Goal: Task Accomplishment & Management: Use online tool/utility

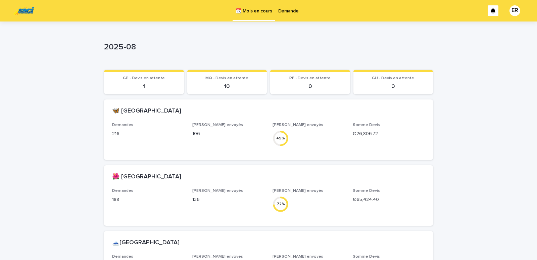
click at [288, 12] on p "Demande" at bounding box center [288, 7] width 20 height 14
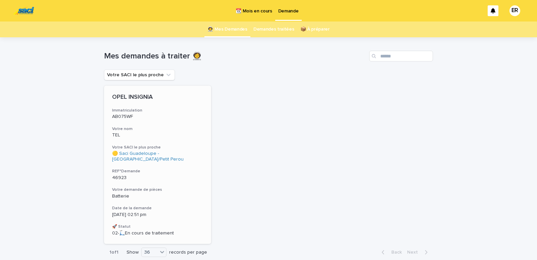
click at [150, 136] on p "TEL" at bounding box center [157, 135] width 91 height 6
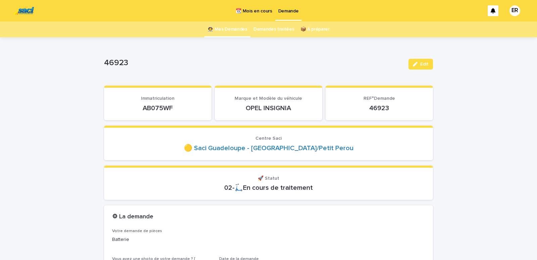
scroll to position [57, 0]
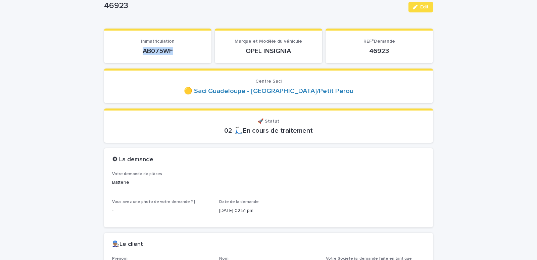
drag, startPoint x: 133, startPoint y: 51, endPoint x: 176, endPoint y: 53, distance: 43.1
click at [176, 53] on p "AB075WF" at bounding box center [157, 51] width 91 height 8
copy p "AB075WF"
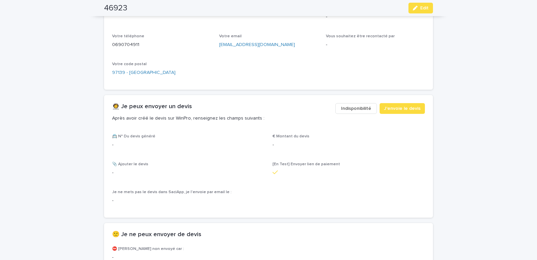
scroll to position [314, 0]
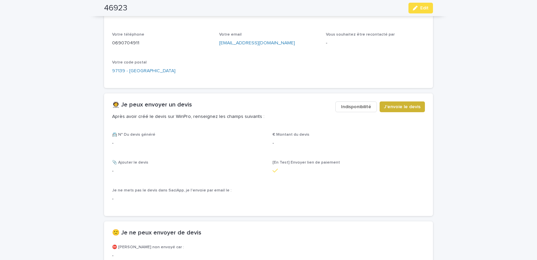
click at [390, 105] on span "J'envoie le devis" at bounding box center [402, 106] width 37 height 7
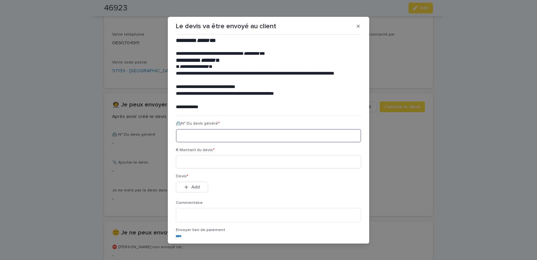
click at [207, 136] on input at bounding box center [268, 135] width 185 height 13
paste input "********"
type input "********"
click at [208, 161] on input at bounding box center [268, 161] width 185 height 13
type input "******"
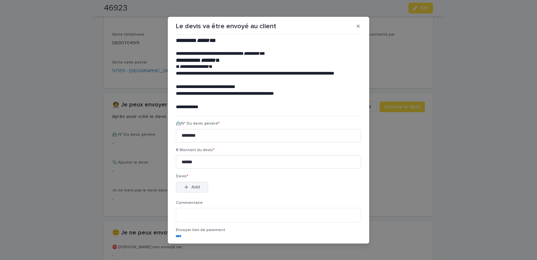
click at [188, 186] on div "button" at bounding box center [187, 187] width 7 height 5
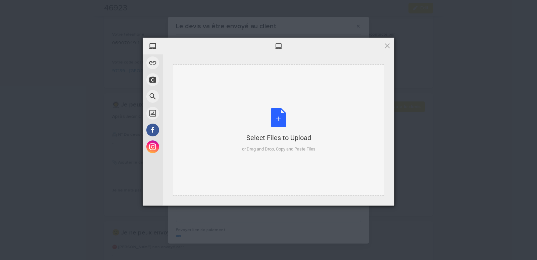
click at [213, 83] on div "Select Files to Upload or Drag and Drop, Copy and Paste Files" at bounding box center [279, 129] width 212 height 131
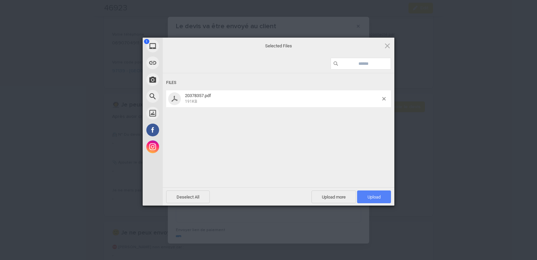
click at [370, 199] on span "Upload 1" at bounding box center [374, 196] width 34 height 13
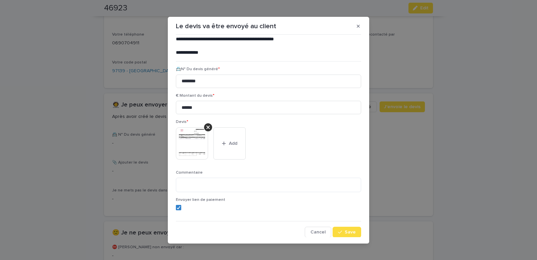
scroll to position [55, 0]
click at [176, 209] on span at bounding box center [178, 207] width 5 height 5
click at [345, 231] on span "Save" at bounding box center [350, 231] width 11 height 5
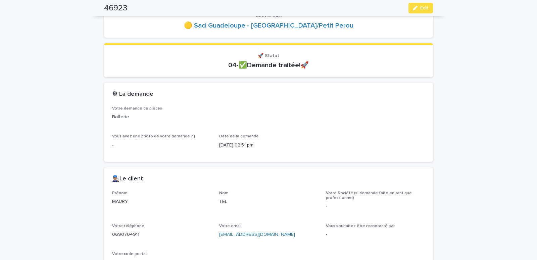
scroll to position [0, 0]
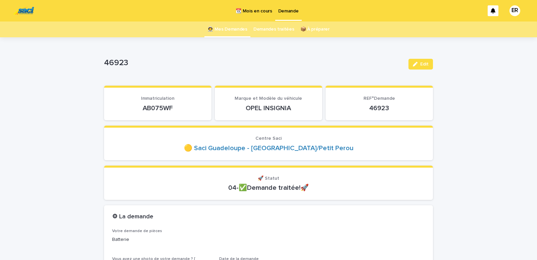
click at [233, 30] on link "👩‍🚀 Mes Demandes" at bounding box center [228, 29] width 40 height 16
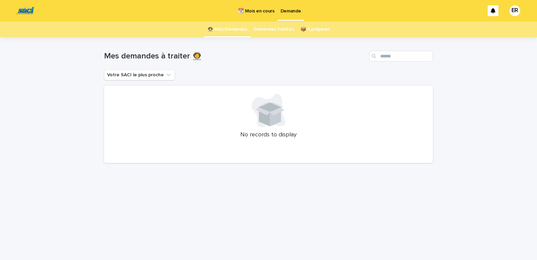
click at [265, 13] on p "📆 Mois en cours" at bounding box center [256, 7] width 36 height 14
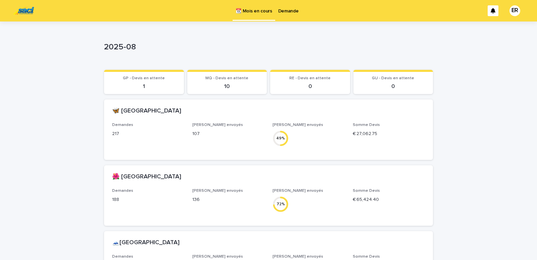
click at [282, 11] on p "Demande" at bounding box center [288, 7] width 20 height 14
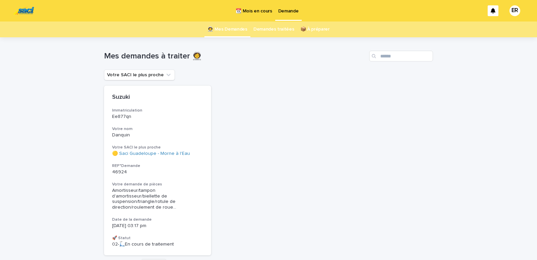
click at [278, 30] on link "Demandes traitées" at bounding box center [274, 29] width 41 height 16
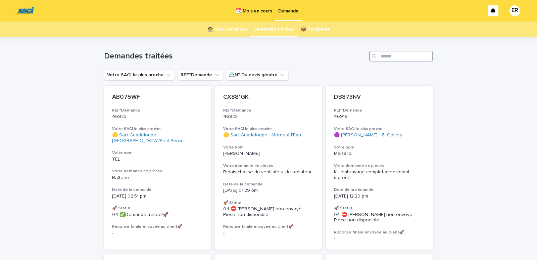
click at [388, 57] on input "Search" at bounding box center [401, 56] width 64 height 11
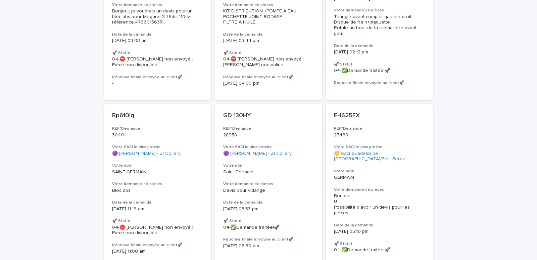
scroll to position [561, 0]
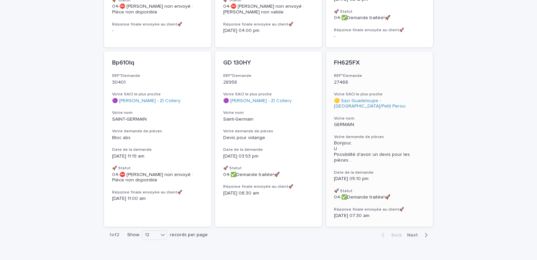
type input "****"
click at [360, 122] on p "GERMAIN" at bounding box center [379, 125] width 91 height 6
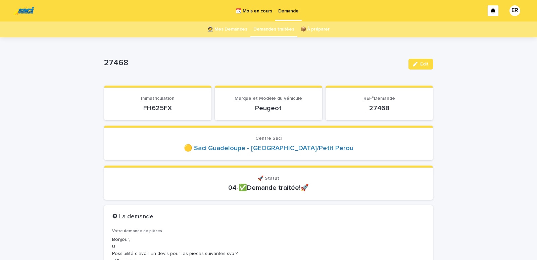
click at [253, 9] on p "📆 Mois en cours" at bounding box center [254, 7] width 36 height 14
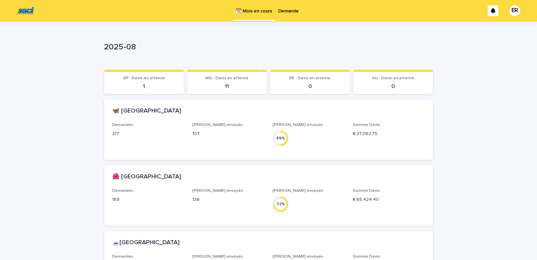
click at [284, 11] on p "Demande" at bounding box center [288, 7] width 20 height 14
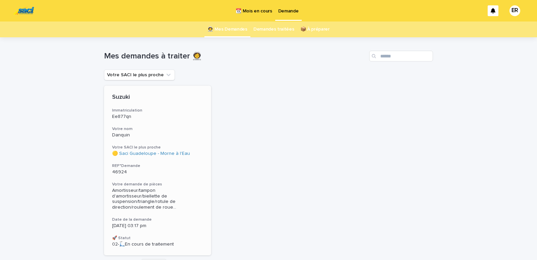
click at [141, 130] on h3 "Votre nom" at bounding box center [157, 128] width 91 height 5
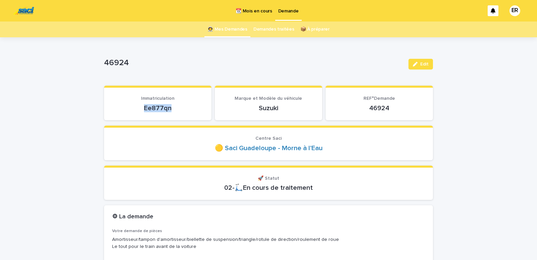
drag, startPoint x: 133, startPoint y: 105, endPoint x: 177, endPoint y: 109, distance: 44.2
click at [177, 109] on p "Ee877qn" at bounding box center [157, 108] width 91 height 8
copy p "Ee877qn"
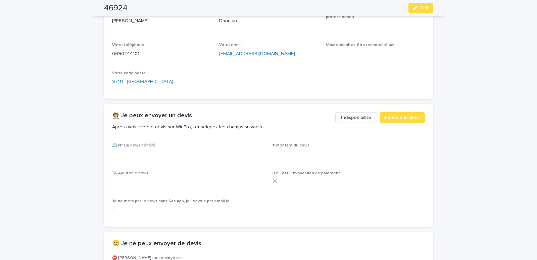
scroll to position [314, 0]
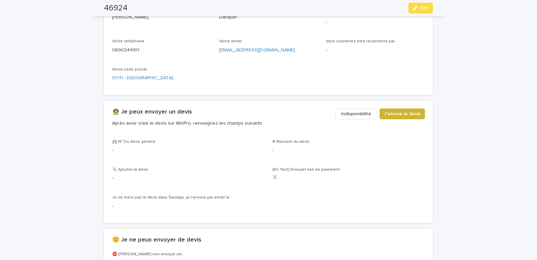
click at [381, 108] on div "👩‍🚀 Je peux envoyer un devis Après avoir créé le devis sur WinPro, renseignez l…" at bounding box center [268, 119] width 329 height 39
click at [389, 114] on span "J'envoie le devis" at bounding box center [402, 113] width 37 height 7
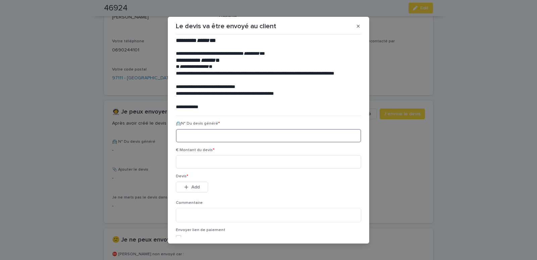
click at [199, 134] on input at bounding box center [268, 135] width 185 height 13
paste input "********"
type input "********"
click at [200, 165] on input at bounding box center [268, 161] width 185 height 13
type input "******"
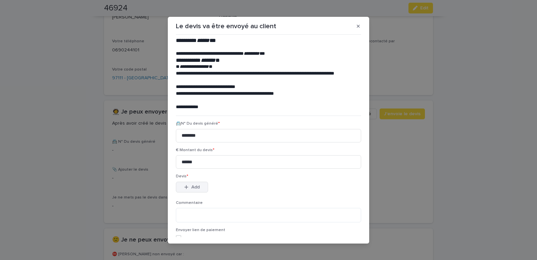
click at [198, 186] on button "Add" at bounding box center [192, 187] width 32 height 11
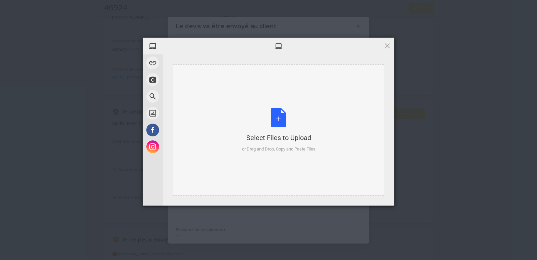
click at [186, 82] on div "Select Files to Upload or Drag and Drop, Copy and Paste Files" at bounding box center [279, 129] width 212 height 131
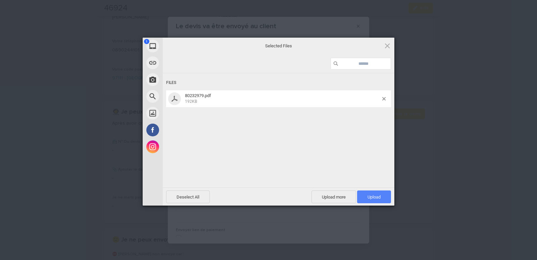
click at [369, 195] on span "Upload 1" at bounding box center [374, 196] width 13 height 5
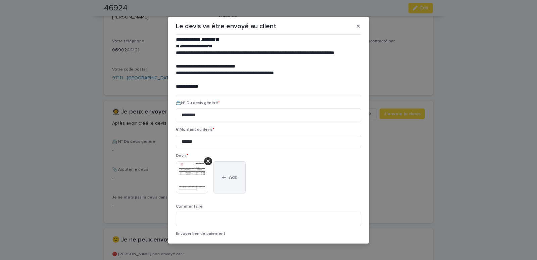
scroll to position [0, 0]
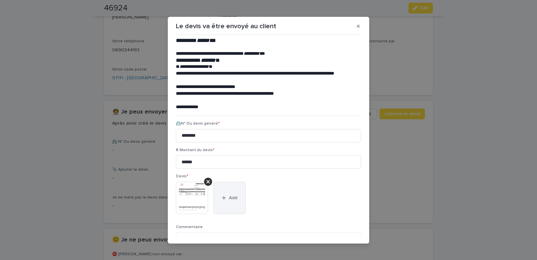
click at [230, 195] on button "Add" at bounding box center [230, 198] width 32 height 32
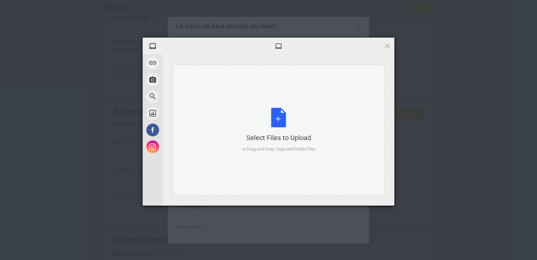
click at [216, 84] on div "Select Files to Upload or Drag and Drop, Copy and Paste Files" at bounding box center [279, 129] width 212 height 131
click at [388, 46] on span at bounding box center [387, 45] width 7 height 7
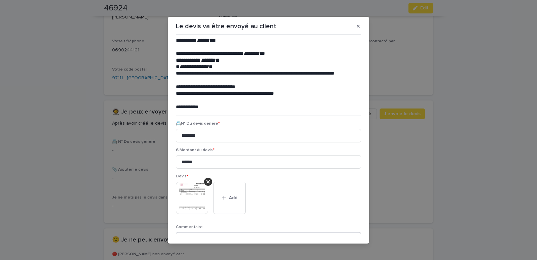
scroll to position [55, 0]
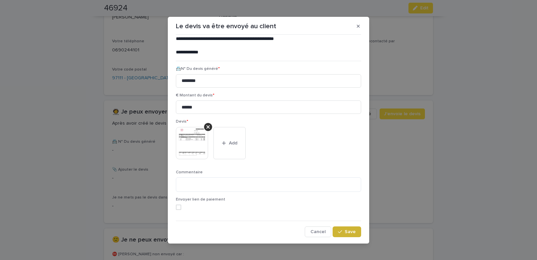
click at [341, 229] on button "Save" at bounding box center [347, 231] width 29 height 11
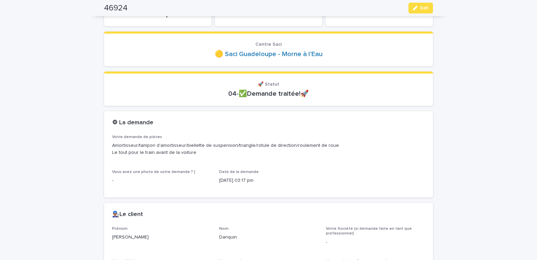
scroll to position [0, 0]
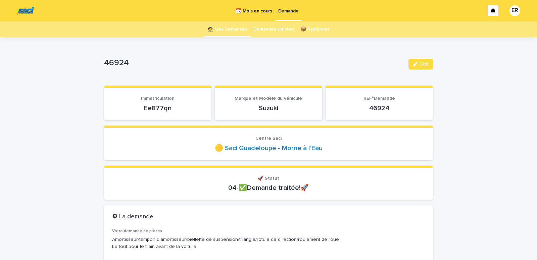
click at [223, 30] on link "👩‍🚀 Mes Demandes" at bounding box center [228, 29] width 40 height 16
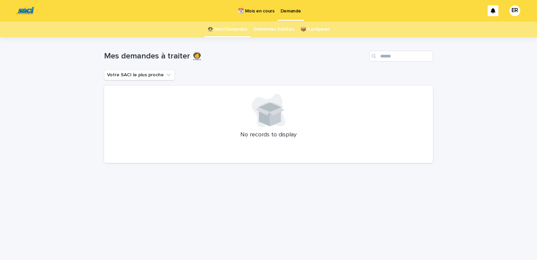
click at [284, 29] on link "Demandes traitées" at bounding box center [274, 29] width 41 height 16
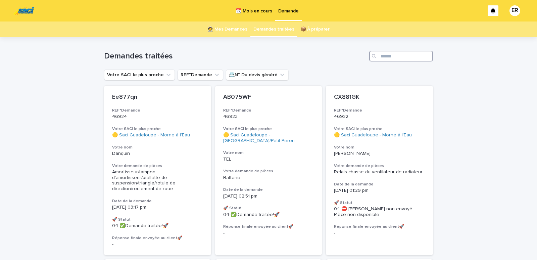
click at [394, 54] on input "Search" at bounding box center [401, 56] width 64 height 11
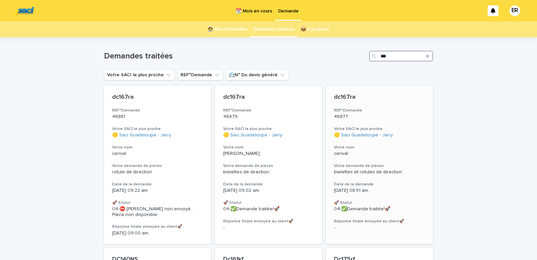
type input "***"
click at [357, 154] on p "cerival" at bounding box center [379, 154] width 91 height 6
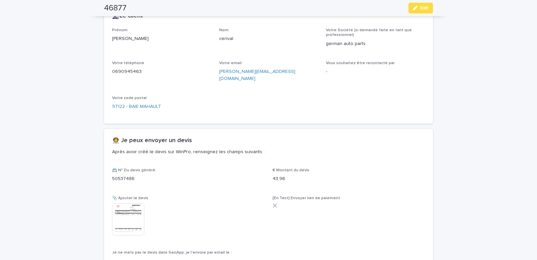
scroll to position [371, 0]
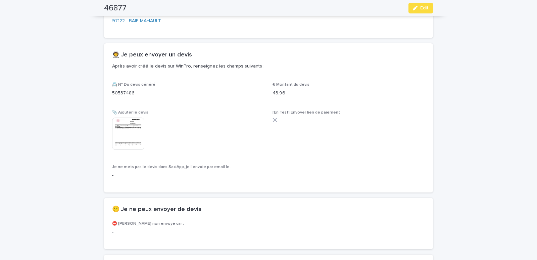
click at [116, 123] on img at bounding box center [128, 134] width 32 height 32
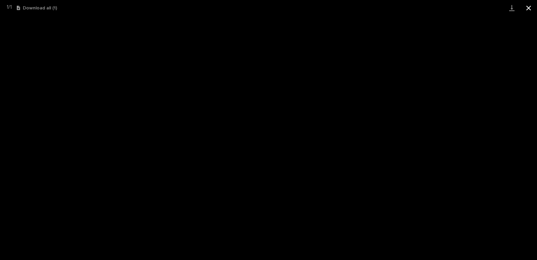
click at [528, 6] on button "Close gallery" at bounding box center [528, 8] width 17 height 16
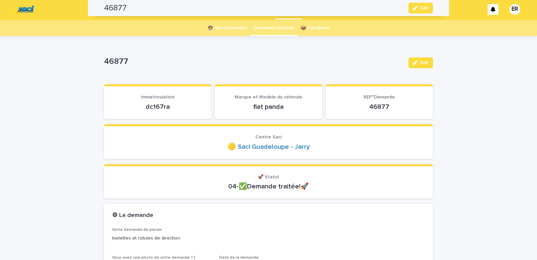
scroll to position [0, 0]
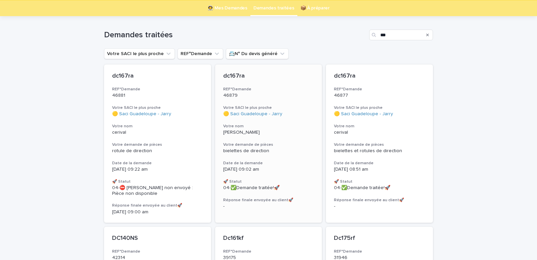
scroll to position [21, 0]
click at [256, 130] on p "[PERSON_NAME]" at bounding box center [268, 132] width 91 height 6
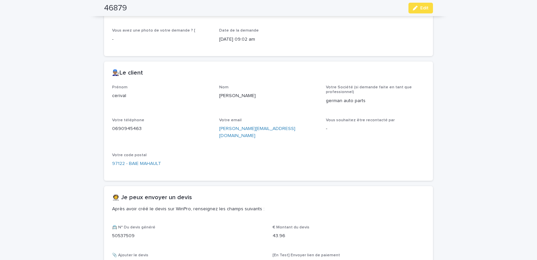
scroll to position [343, 0]
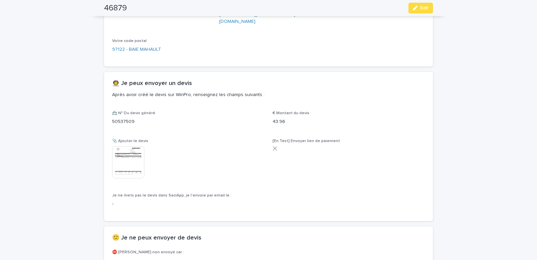
click at [116, 157] on img at bounding box center [128, 162] width 32 height 32
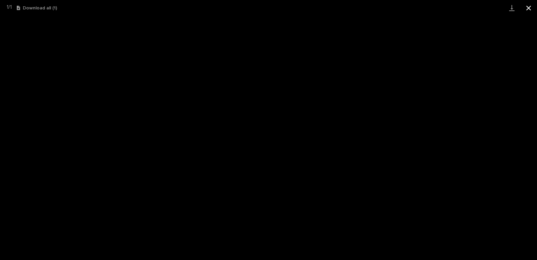
click at [527, 6] on button "Close gallery" at bounding box center [528, 8] width 17 height 16
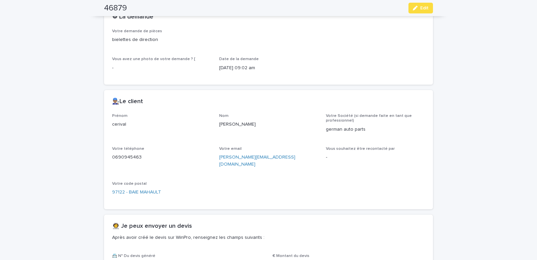
scroll to position [257, 0]
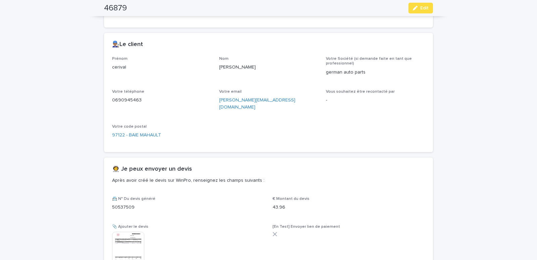
click at [119, 232] on img at bounding box center [128, 248] width 32 height 32
